Goal: Information Seeking & Learning: Find specific fact

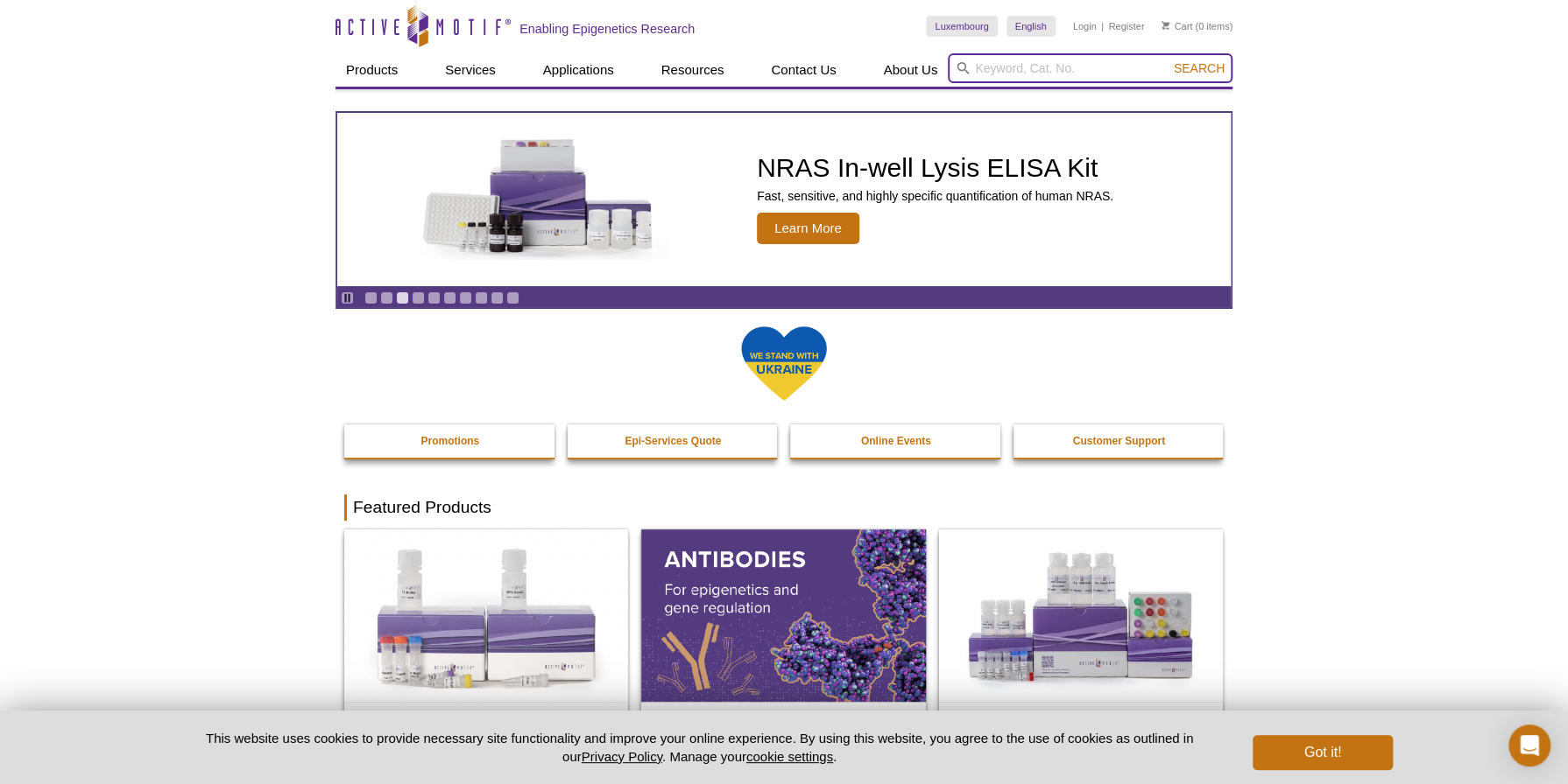
click at [1034, 63] on input "search" at bounding box center [1089, 68] width 285 height 30
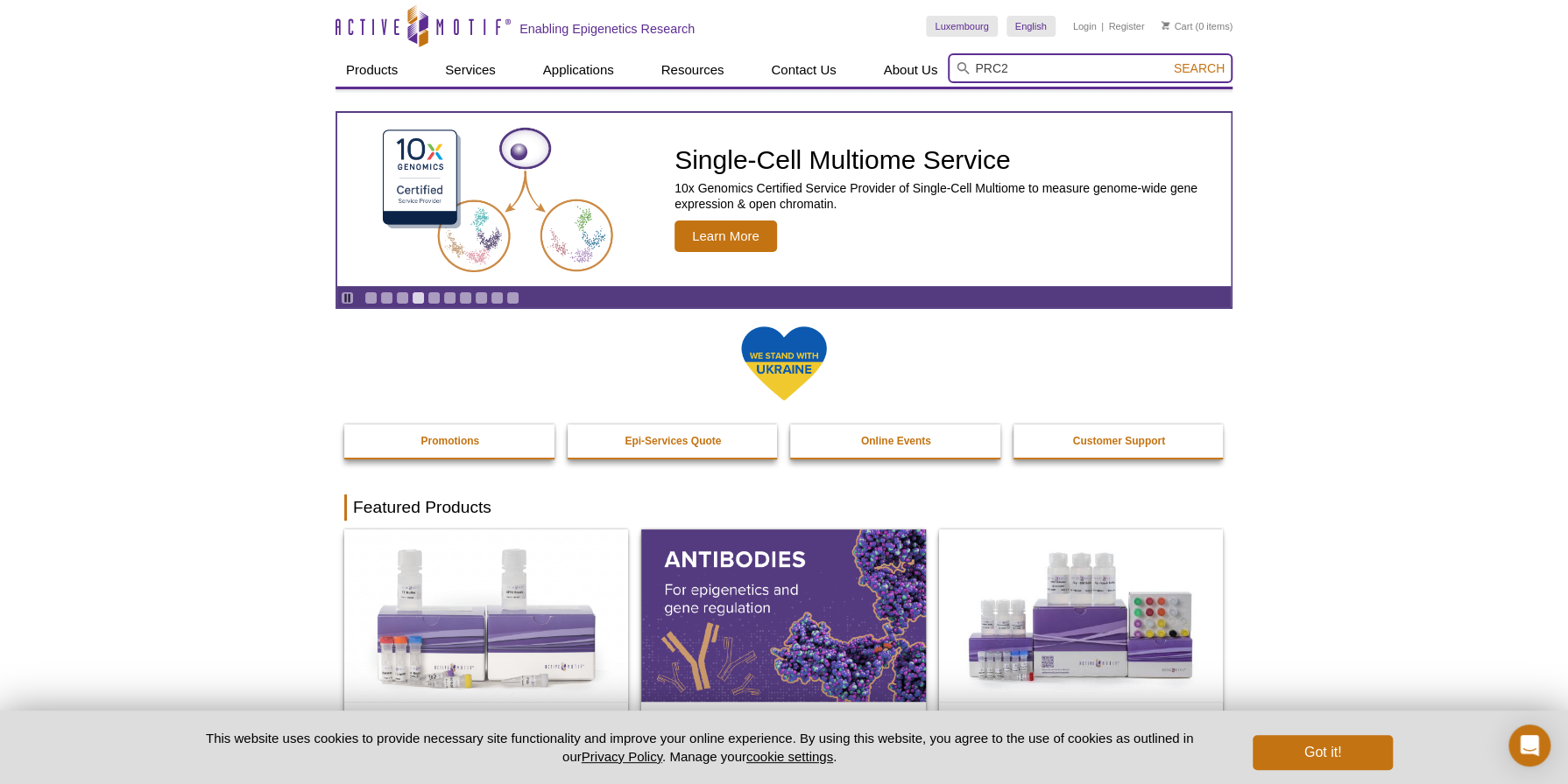
type input "PRC2"
click at [1169, 60] on button "Search" at bounding box center [1199, 68] width 61 height 16
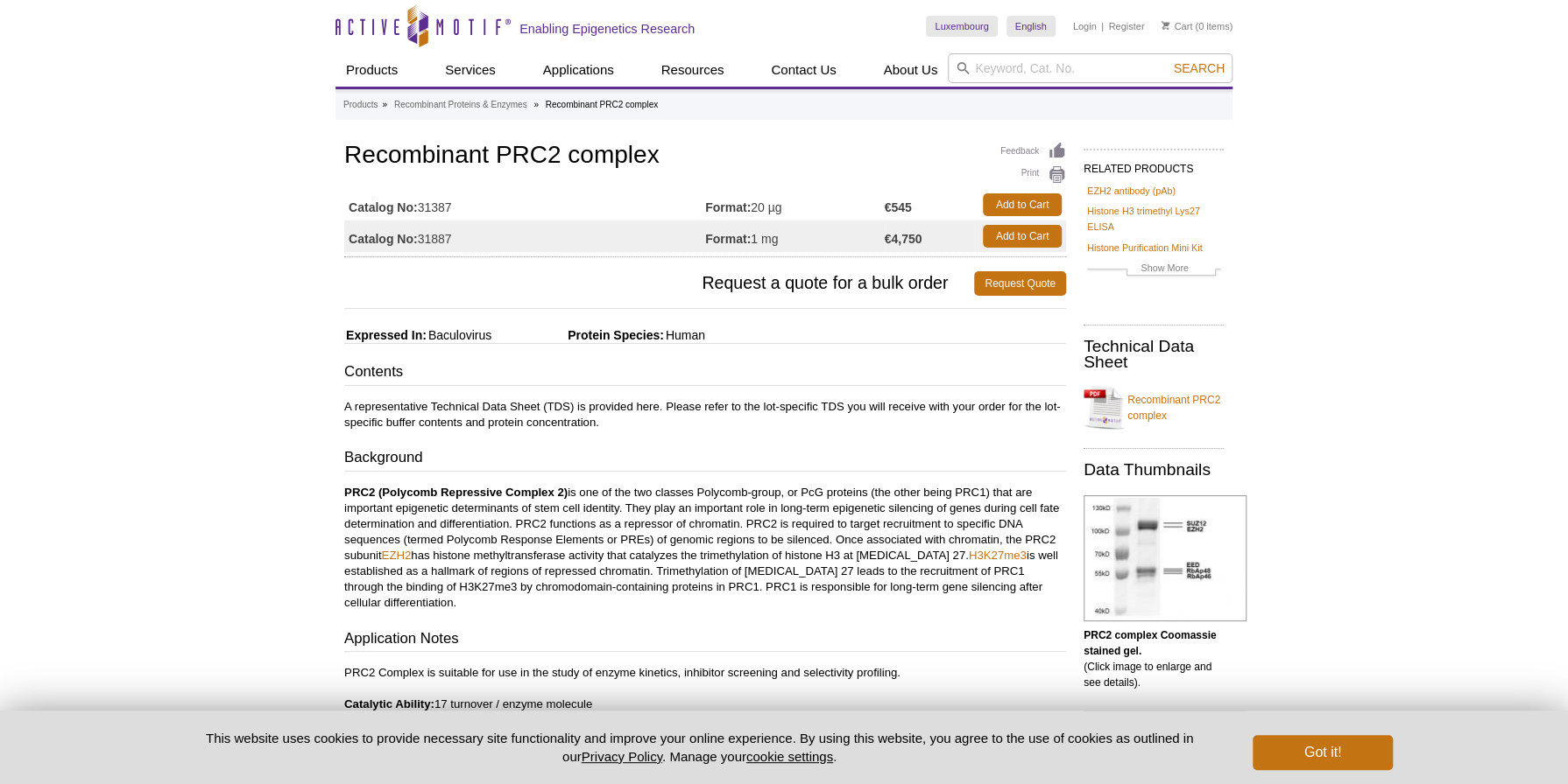
click at [658, 276] on span "Request a quote for a bulk order" at bounding box center [659, 284] width 630 height 25
drag, startPoint x: 458, startPoint y: 205, endPoint x: 420, endPoint y: 207, distance: 38.1
click at [420, 207] on td "Catalog No: 31387" at bounding box center [524, 204] width 361 height 31
copy td "31387"
